Goal: Information Seeking & Learning: Learn about a topic

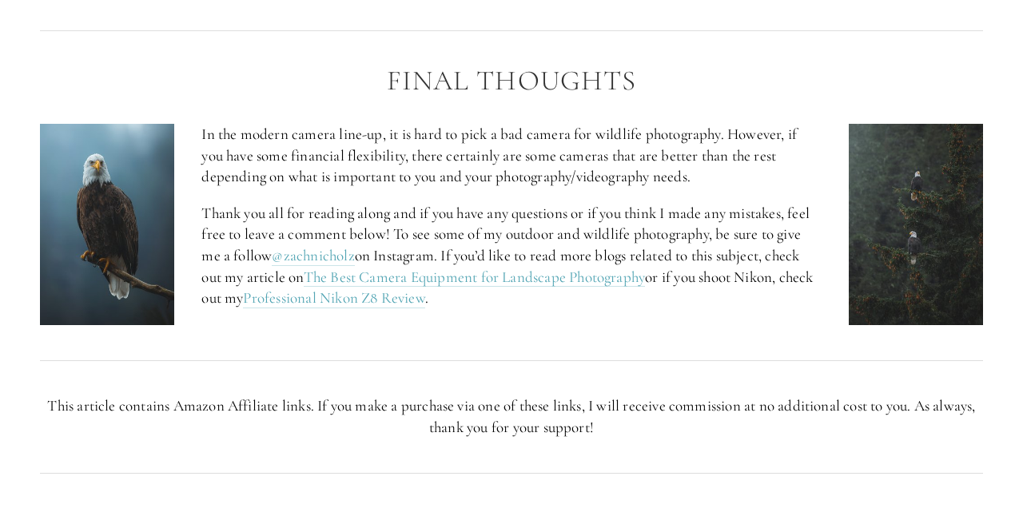
scroll to position [6612, 0]
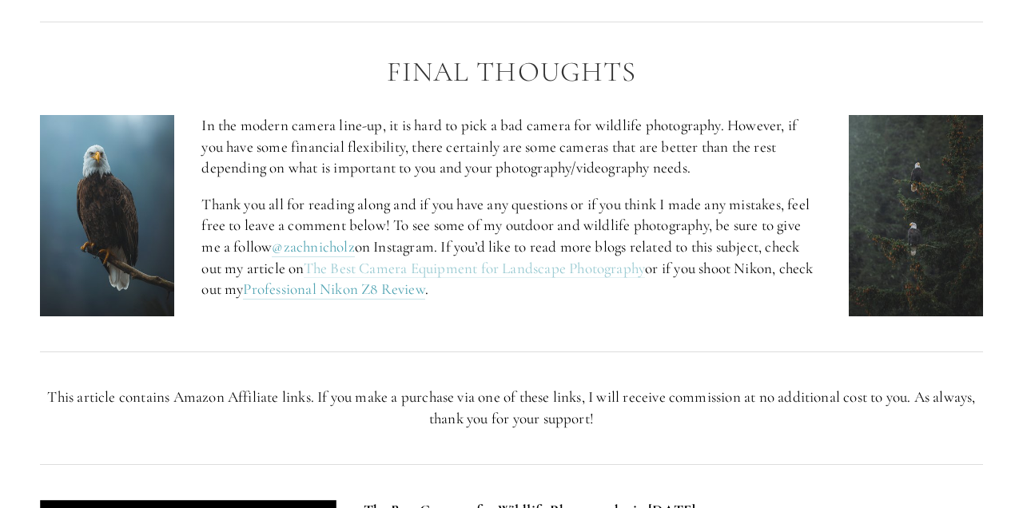
click at [572, 273] on link "The Best Camera Equipment for Landscape Photography" at bounding box center [475, 269] width 342 height 20
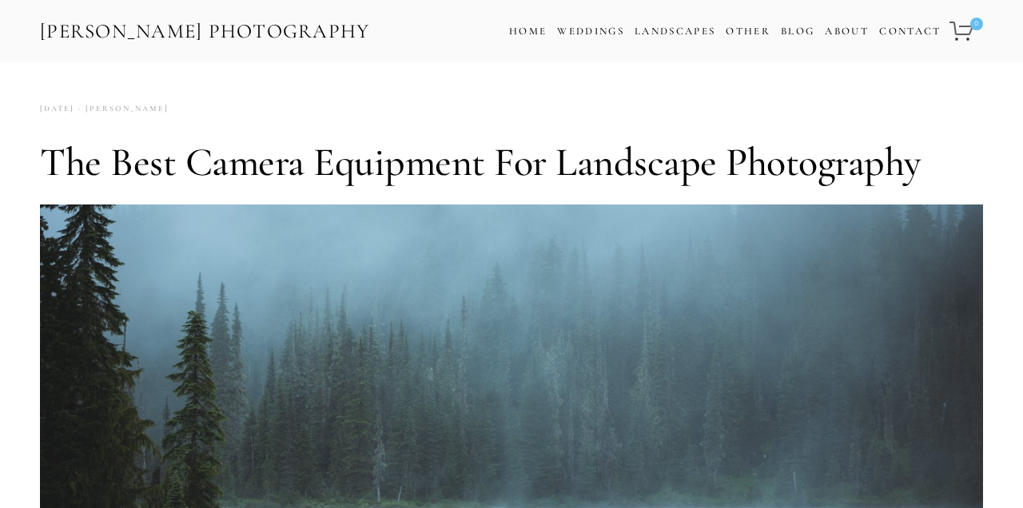
click at [150, 16] on link "[PERSON_NAME] Photography" at bounding box center [204, 32] width 333 height 36
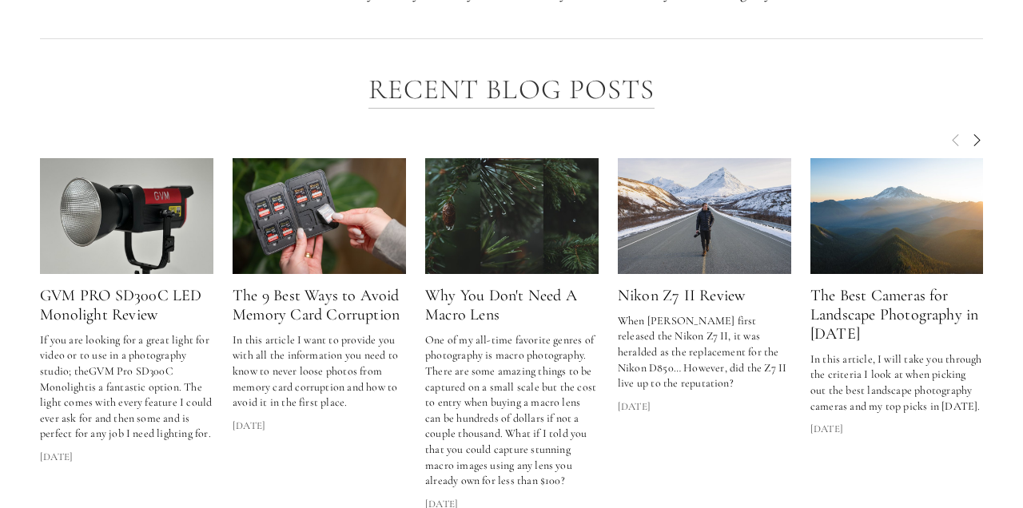
scroll to position [2109, 0]
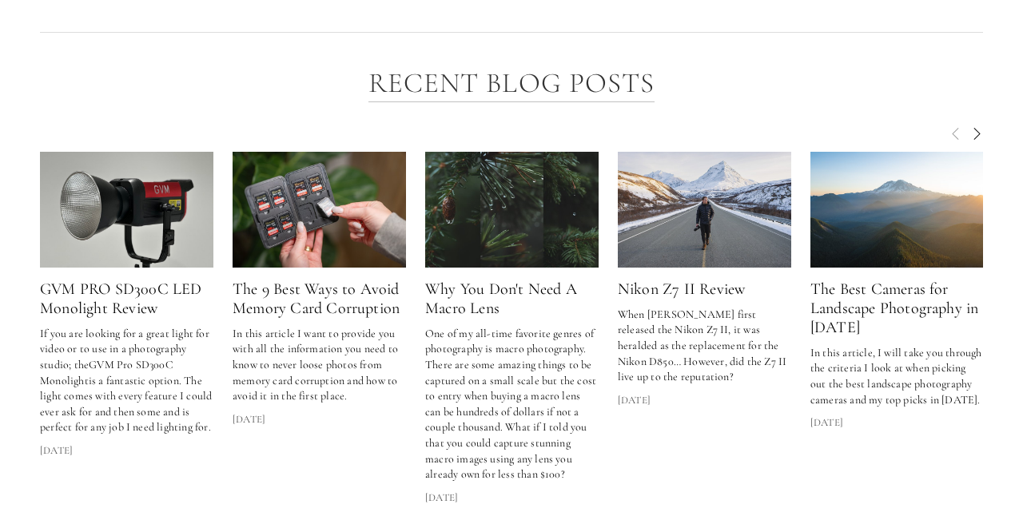
click at [903, 304] on link "The Best Cameras for Landscape Photography in [DATE]" at bounding box center [894, 309] width 169 height 58
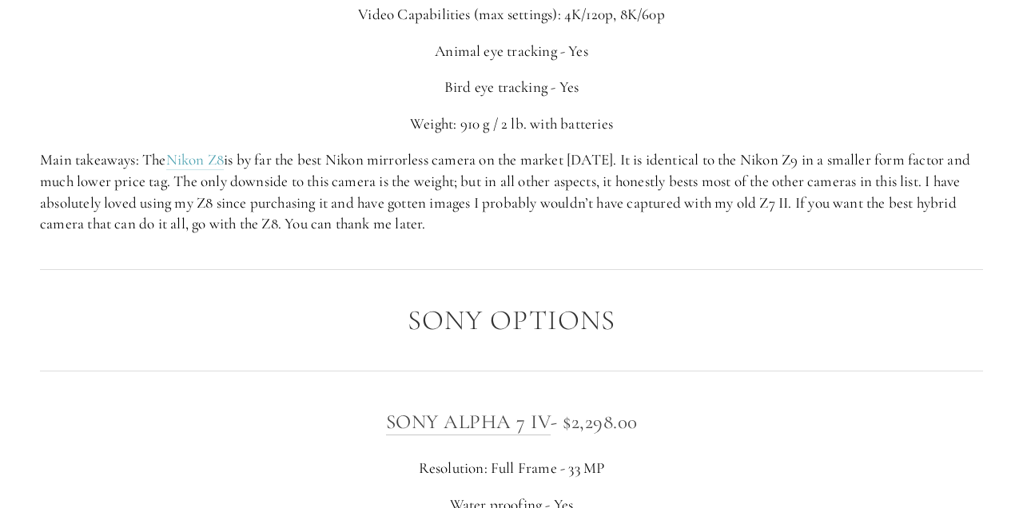
scroll to position [3288, 0]
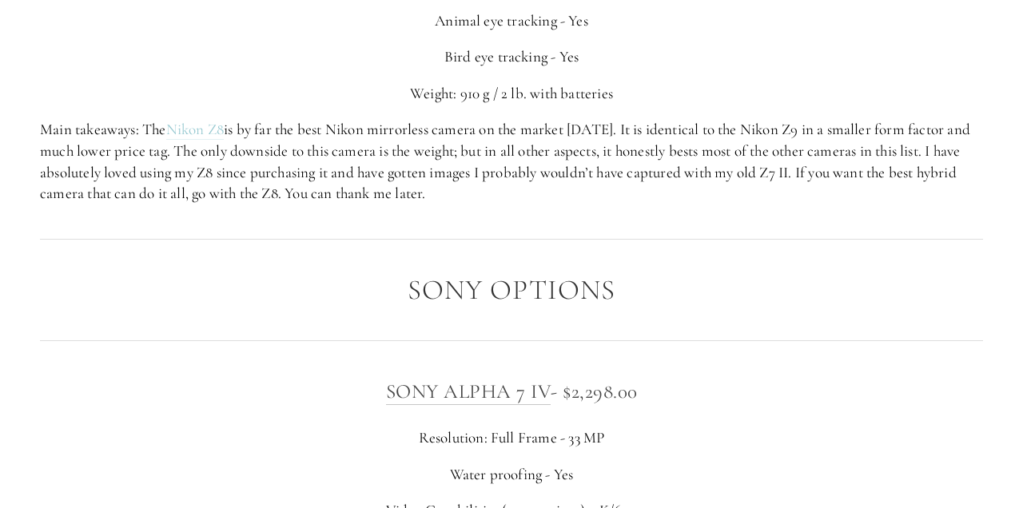
click at [198, 134] on link "Nikon Z8" at bounding box center [195, 130] width 58 height 20
